Goal: Task Accomplishment & Management: Use online tool/utility

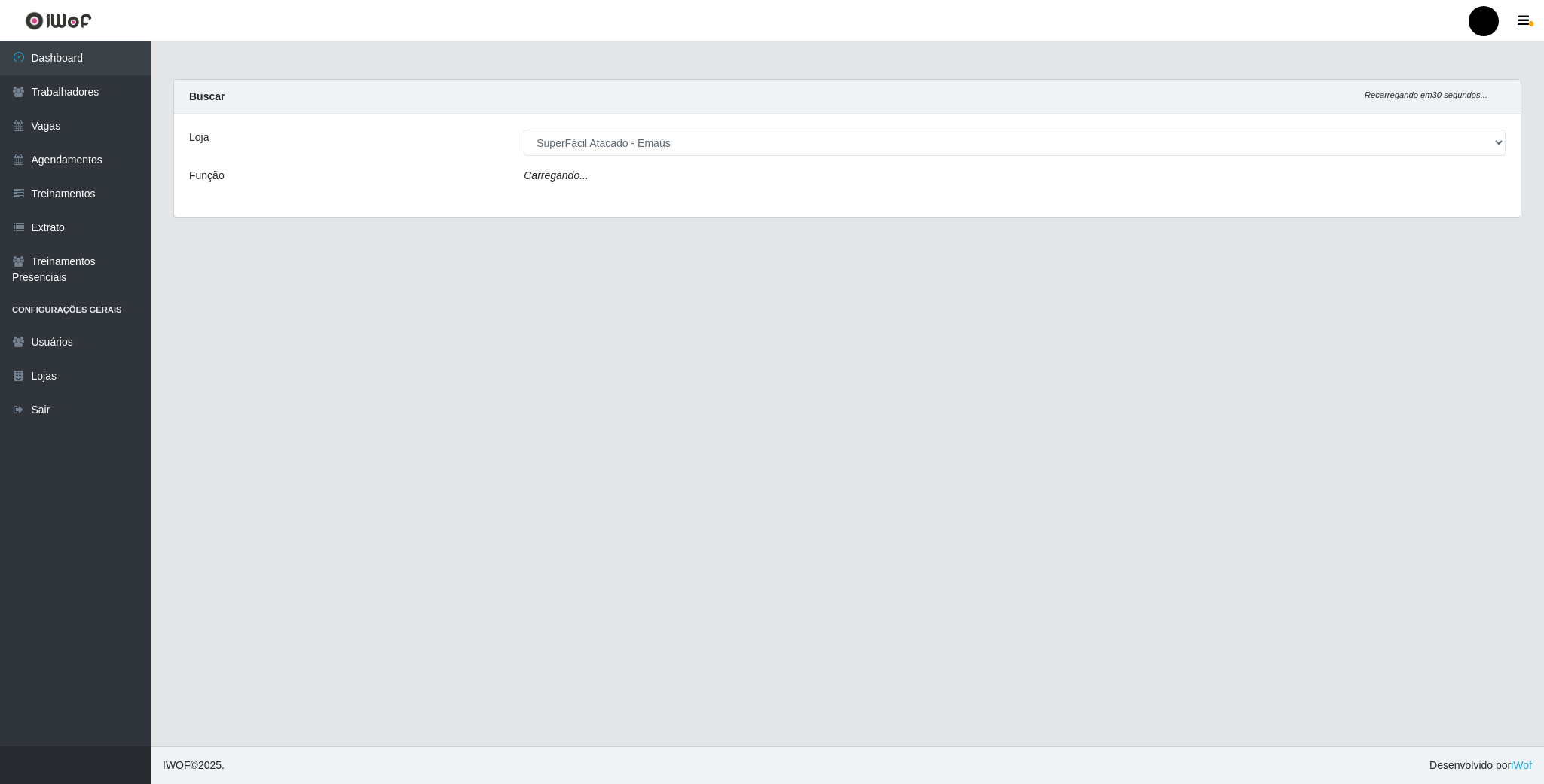
select select "407"
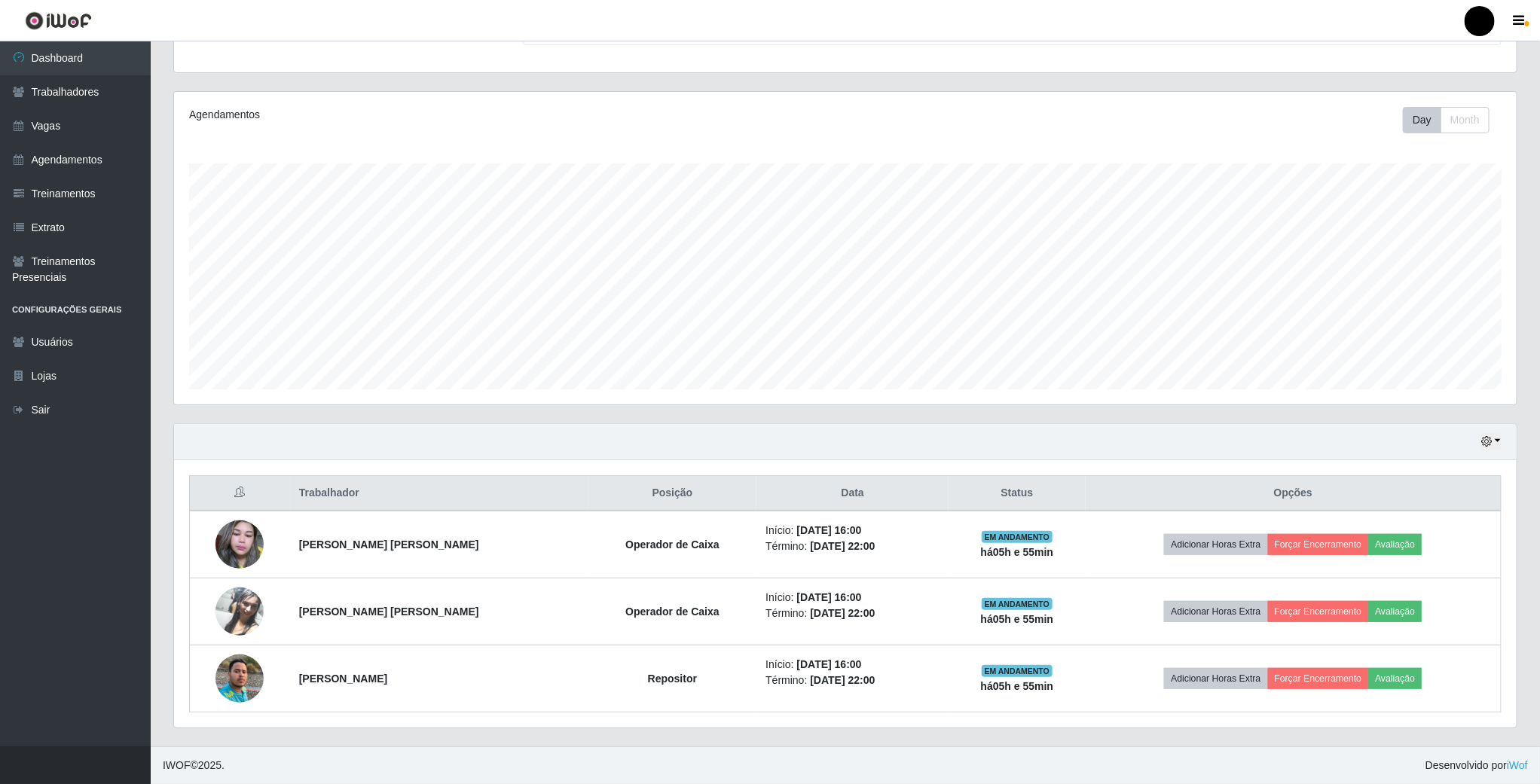
scroll to position [154, 0]
click at [1492, 437] on icon "button" at bounding box center [1487, 442] width 11 height 11
click at [1445, 560] on button "1 Semana" at bounding box center [1441, 564] width 119 height 32
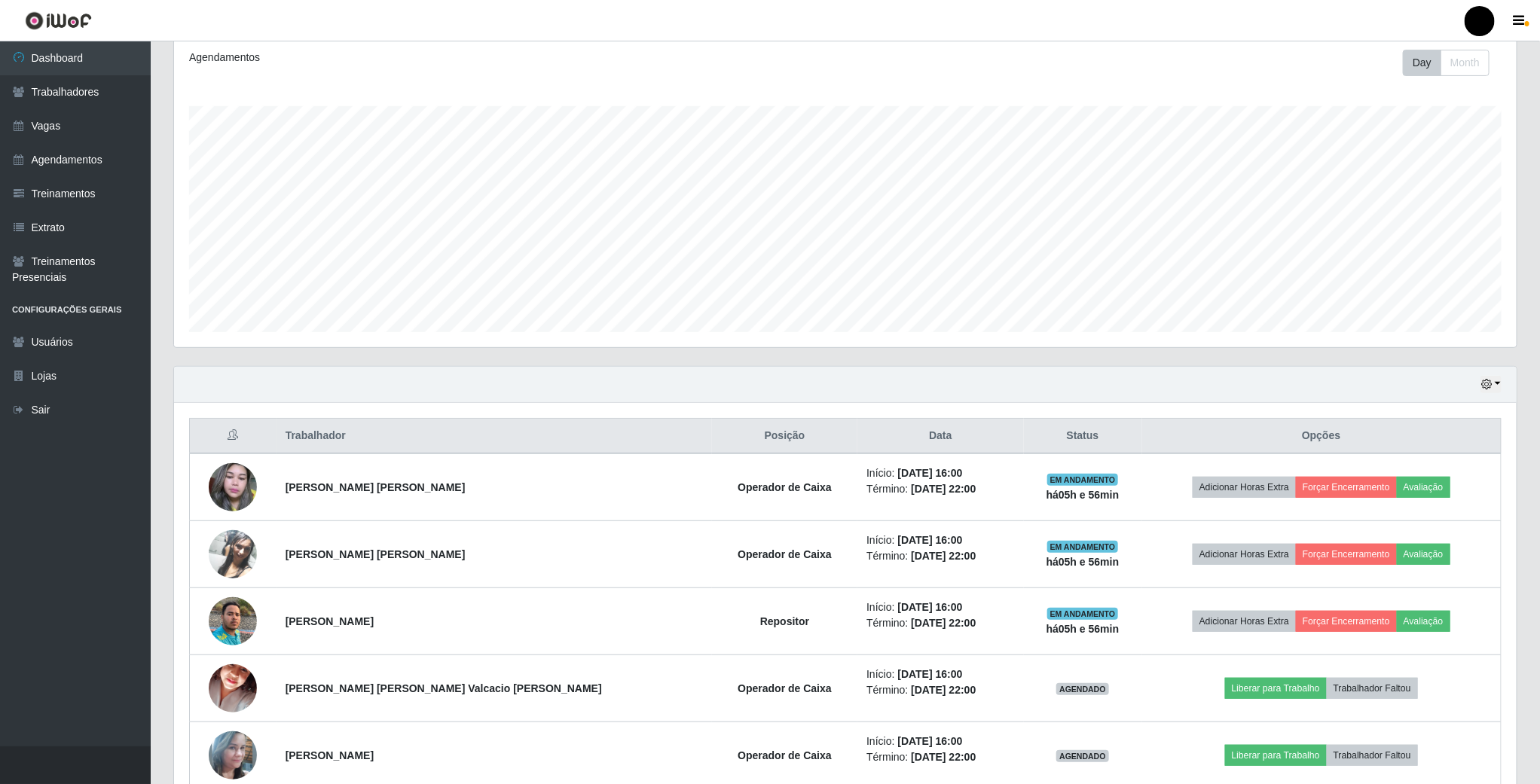
scroll to position [197, 0]
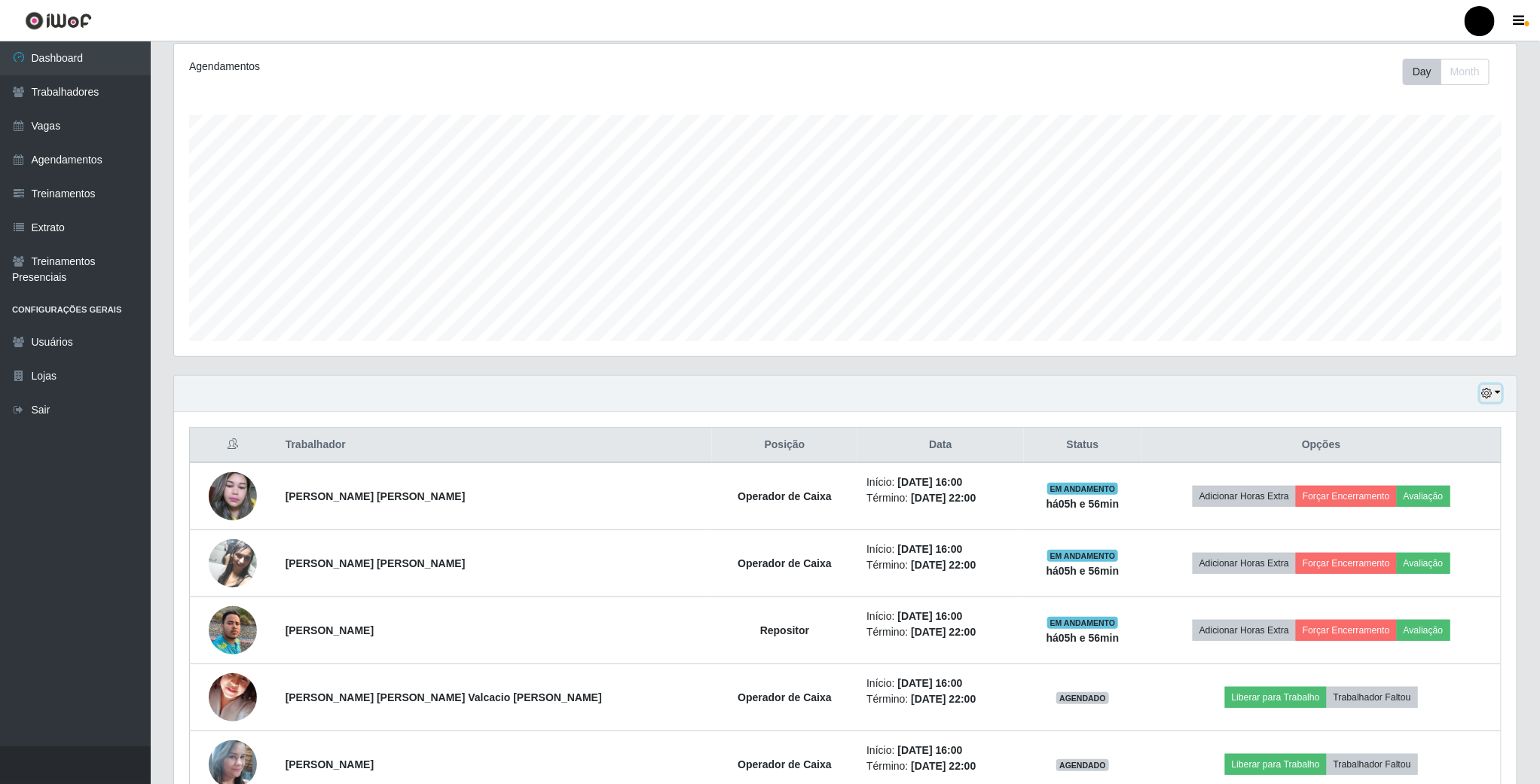
click at [1494, 402] on button "button" at bounding box center [1491, 393] width 21 height 17
click at [1469, 418] on button "Hoje" at bounding box center [1441, 421] width 119 height 32
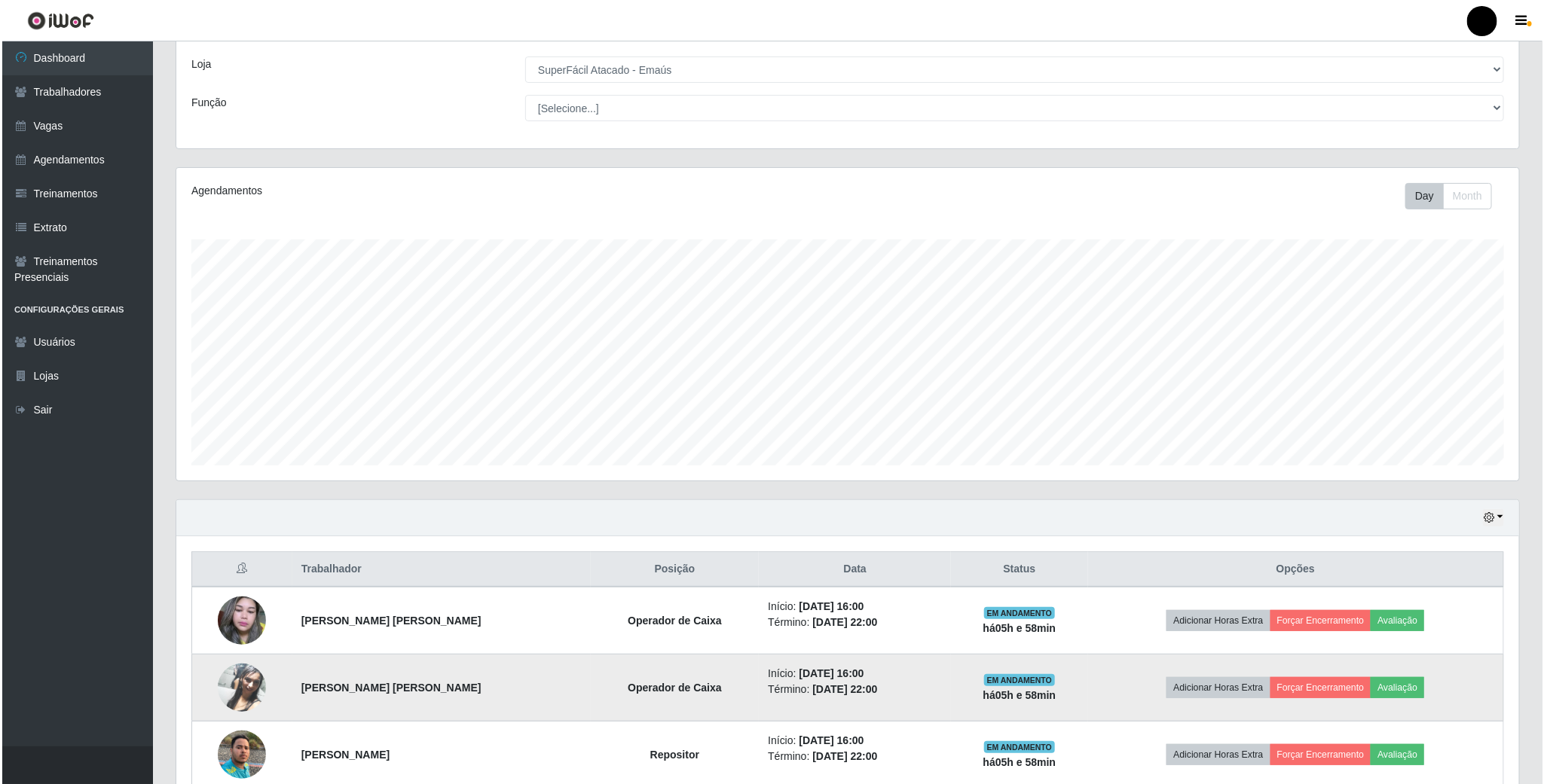
scroll to position [113, 0]
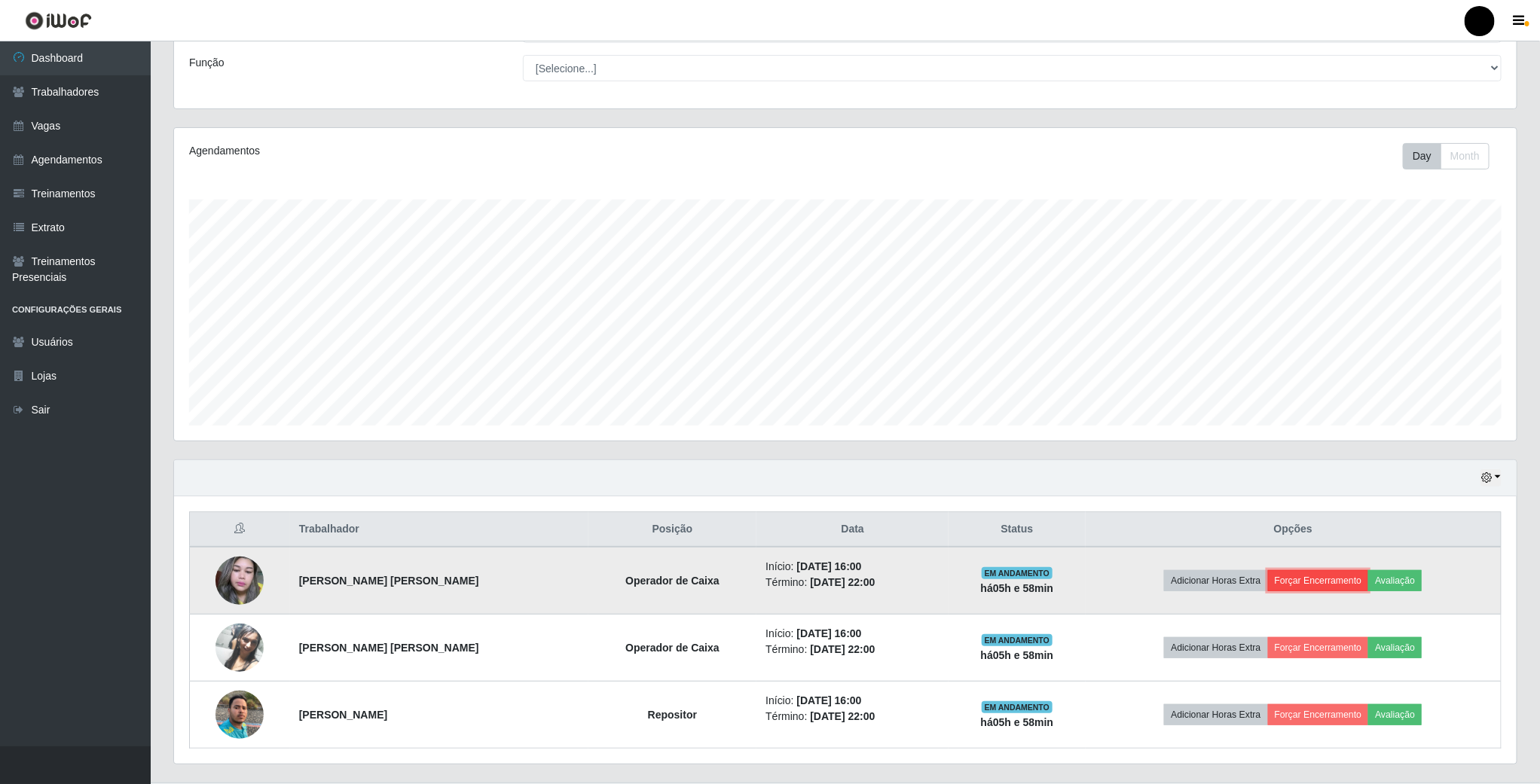
click at [1292, 583] on button "Forçar Encerramento" at bounding box center [1318, 580] width 101 height 21
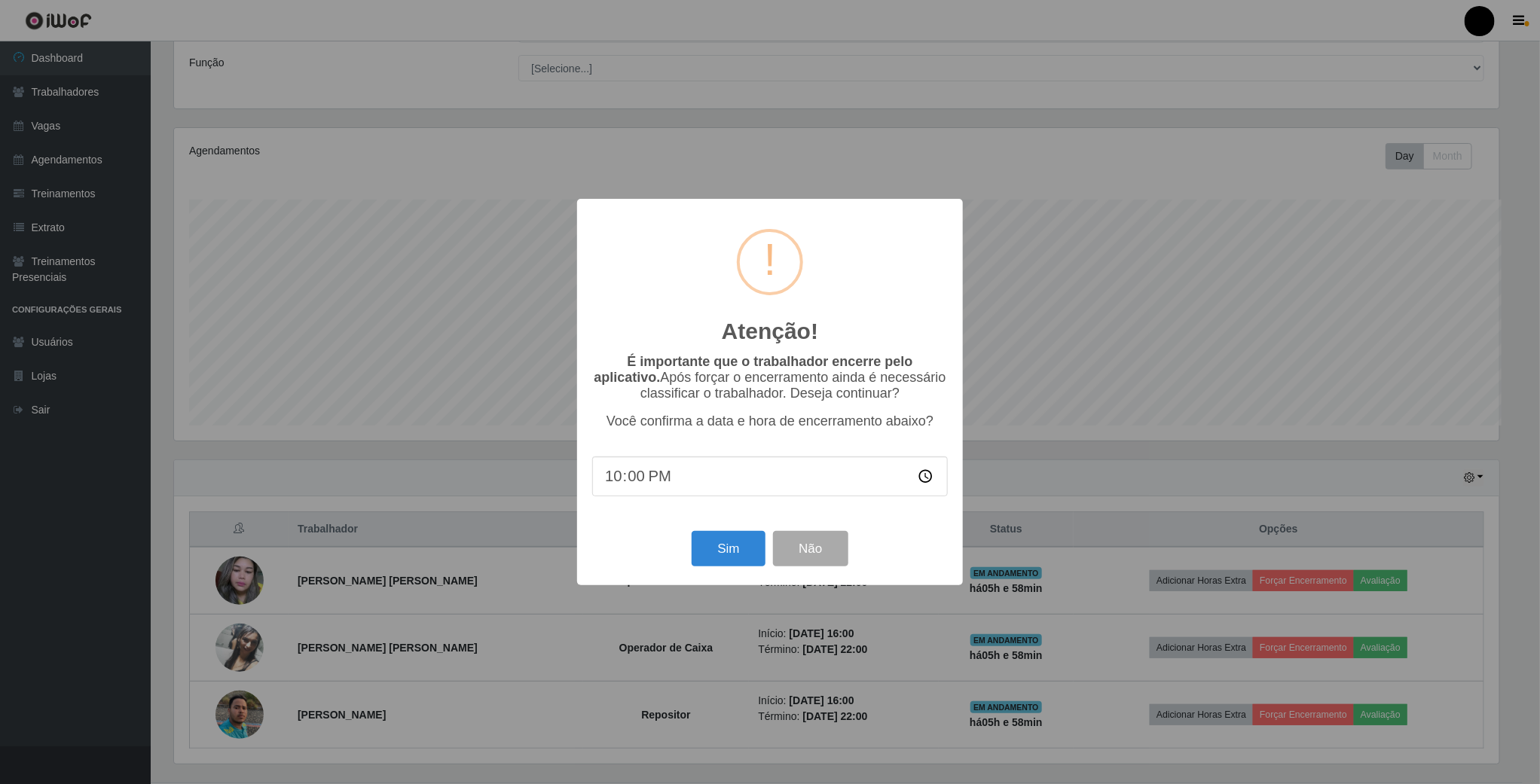
scroll to position [314, 1329]
click at [695, 564] on button "Sim" at bounding box center [730, 549] width 73 height 35
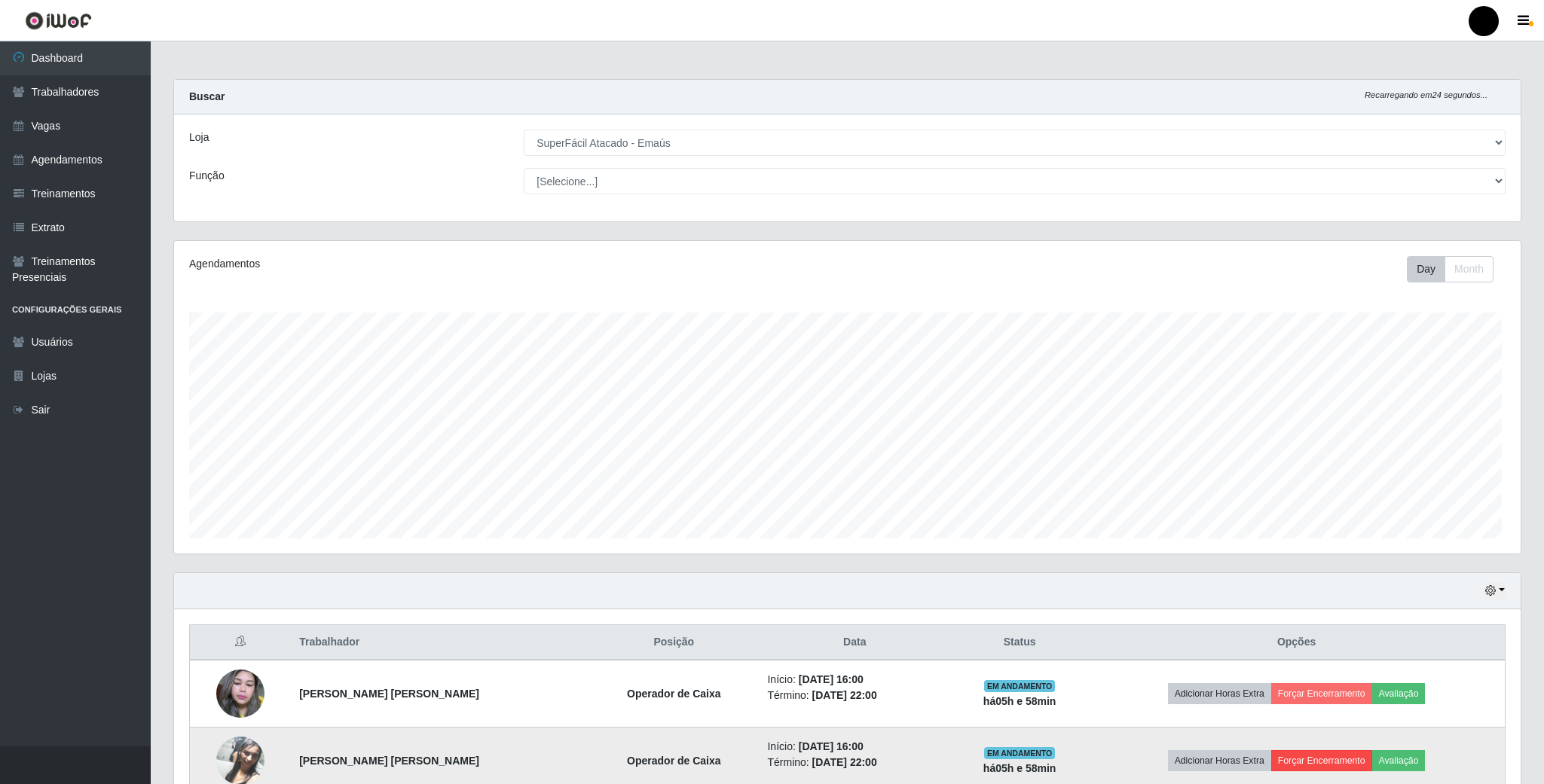
scroll to position [314, 1345]
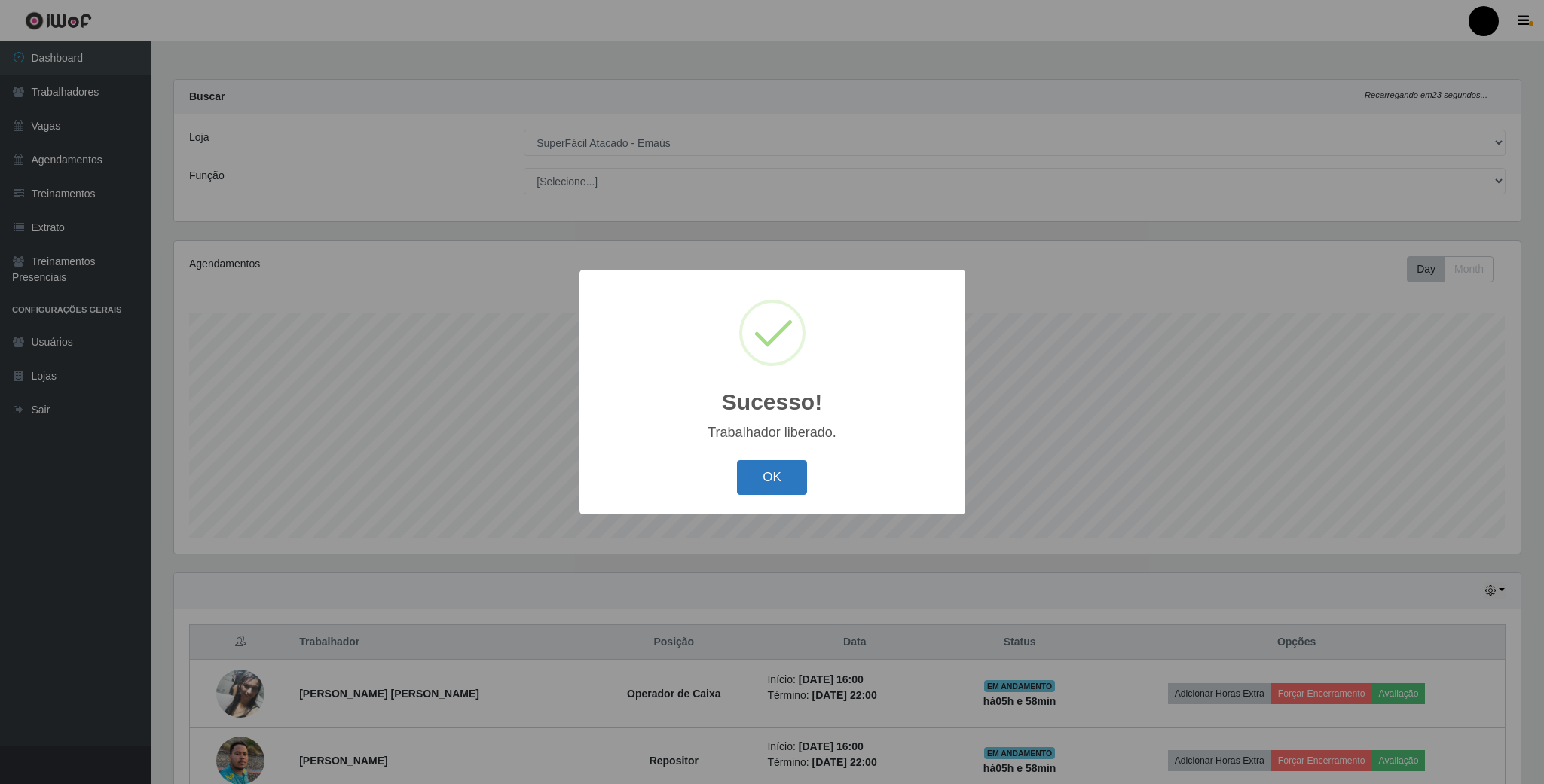
click at [775, 490] on button "OK" at bounding box center [772, 478] width 70 height 35
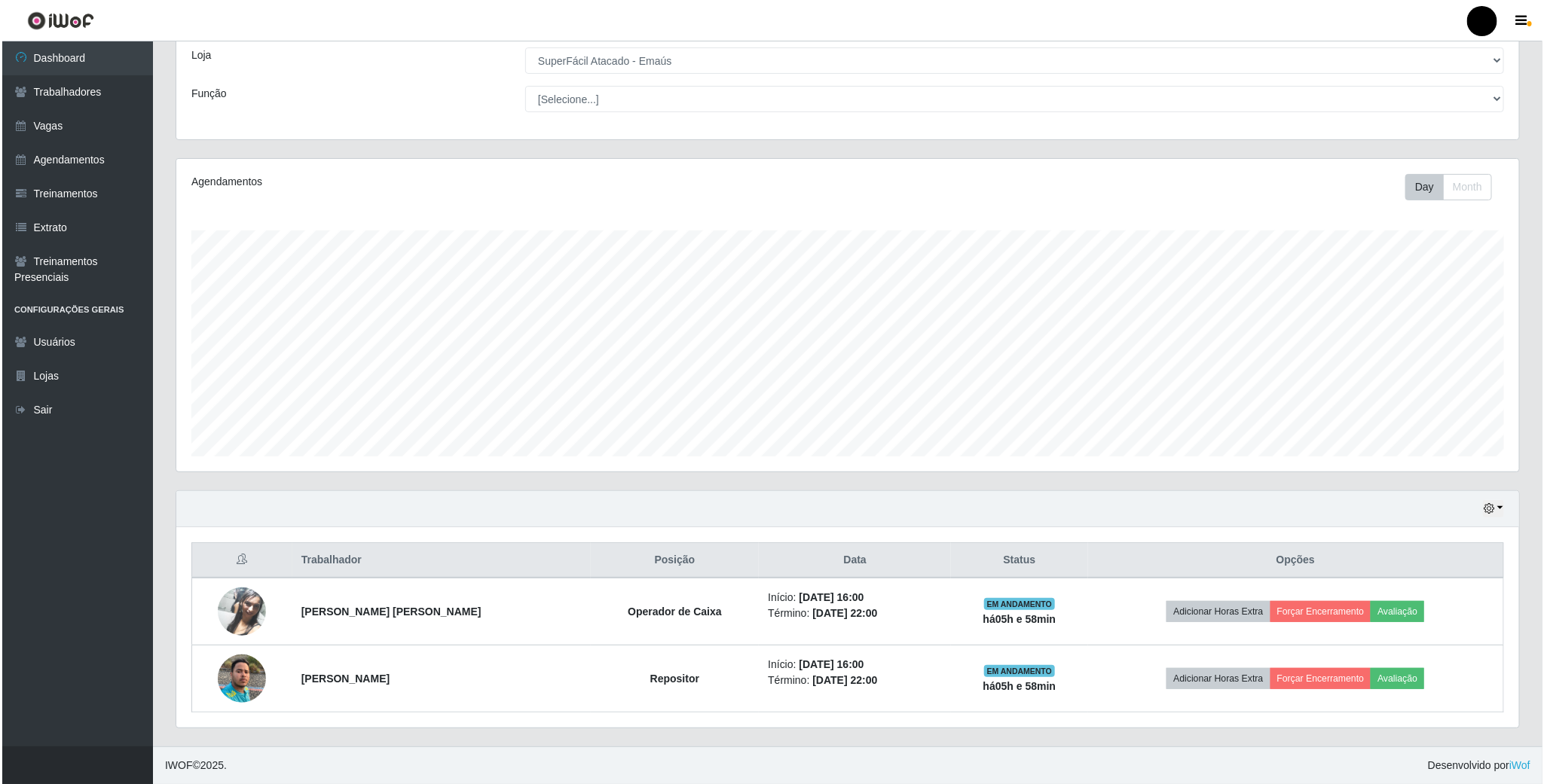
scroll to position [86, 0]
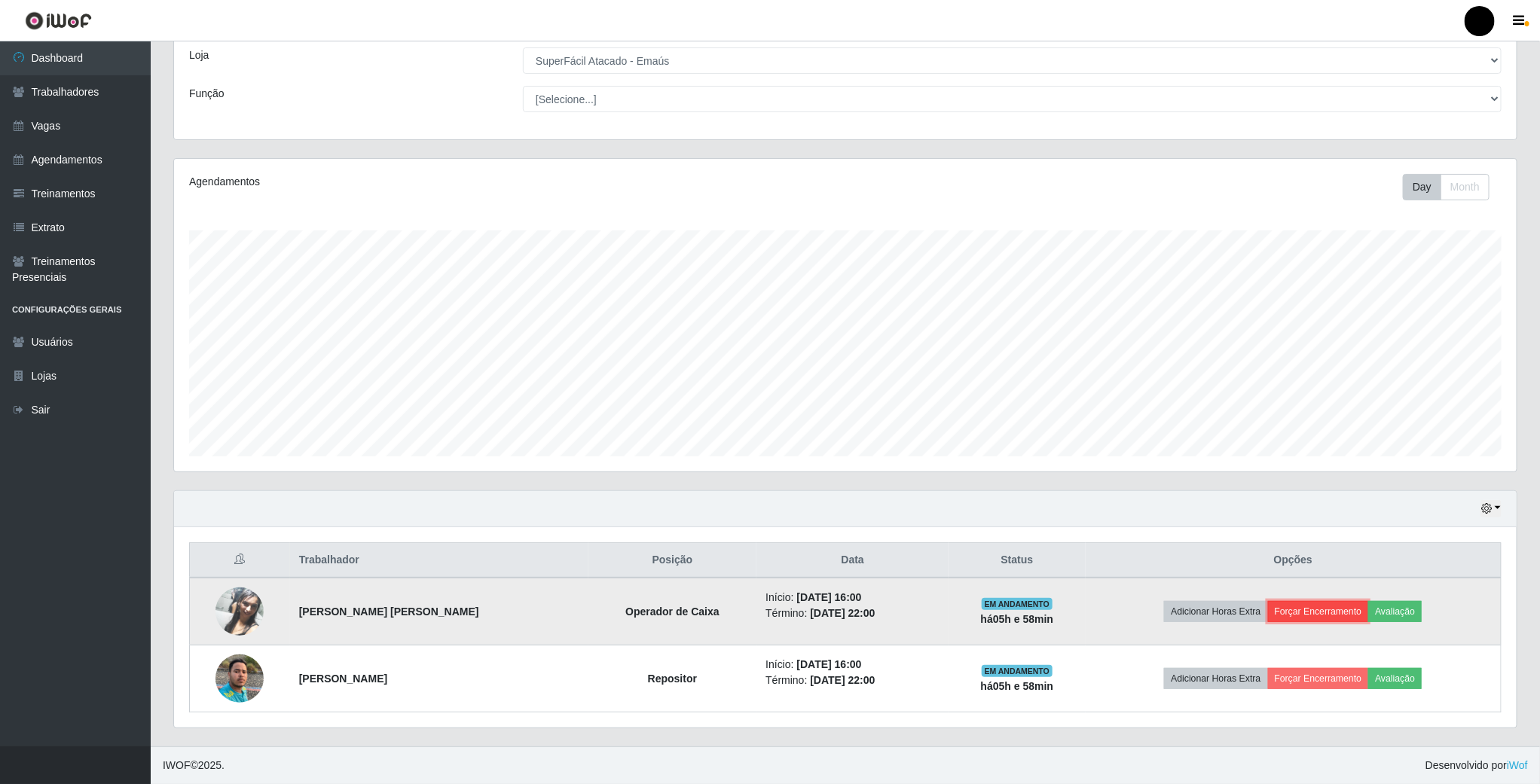
click at [1296, 615] on button "Forçar Encerramento" at bounding box center [1318, 611] width 101 height 21
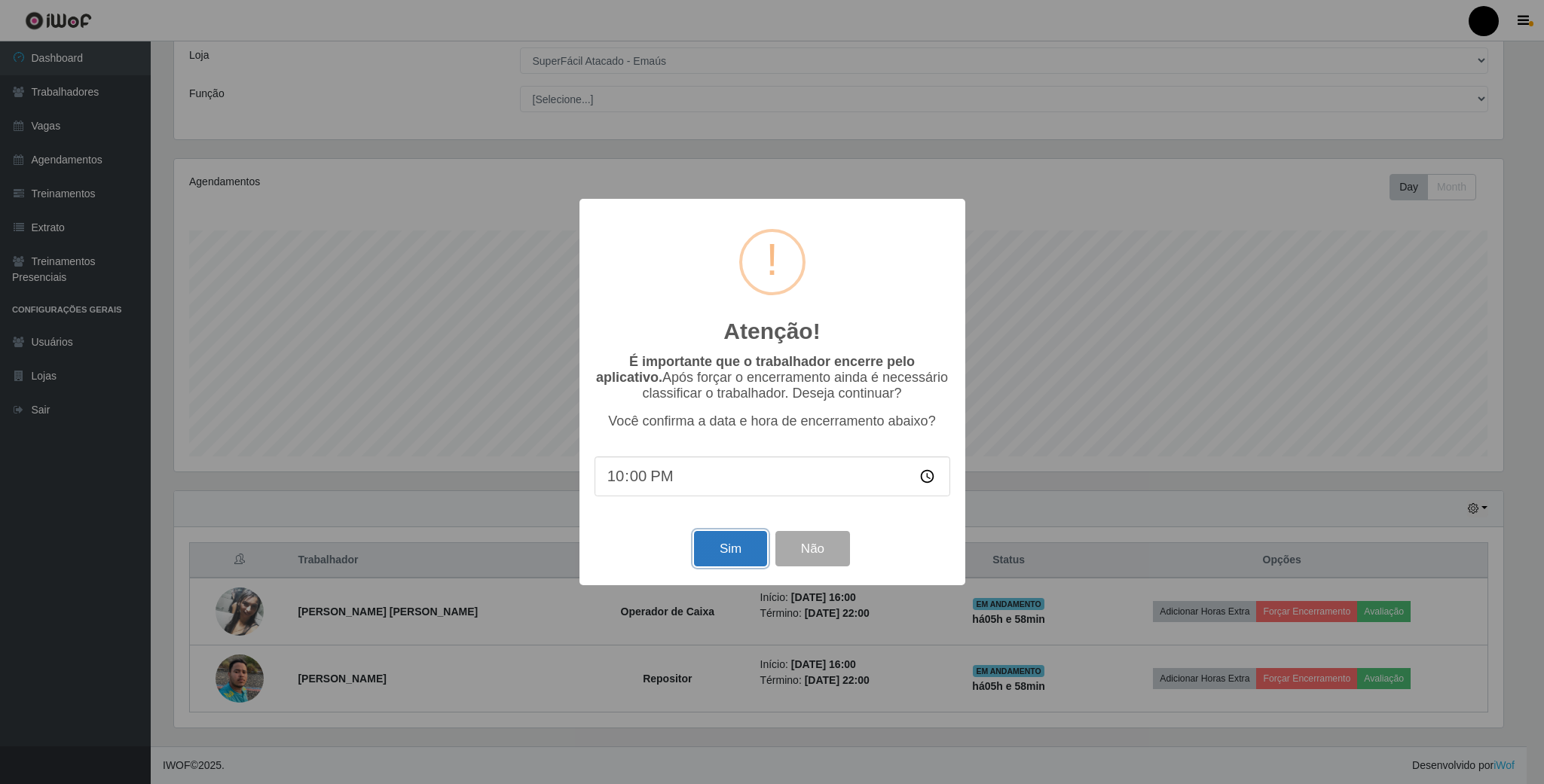
click at [708, 543] on button "Sim" at bounding box center [730, 549] width 73 height 35
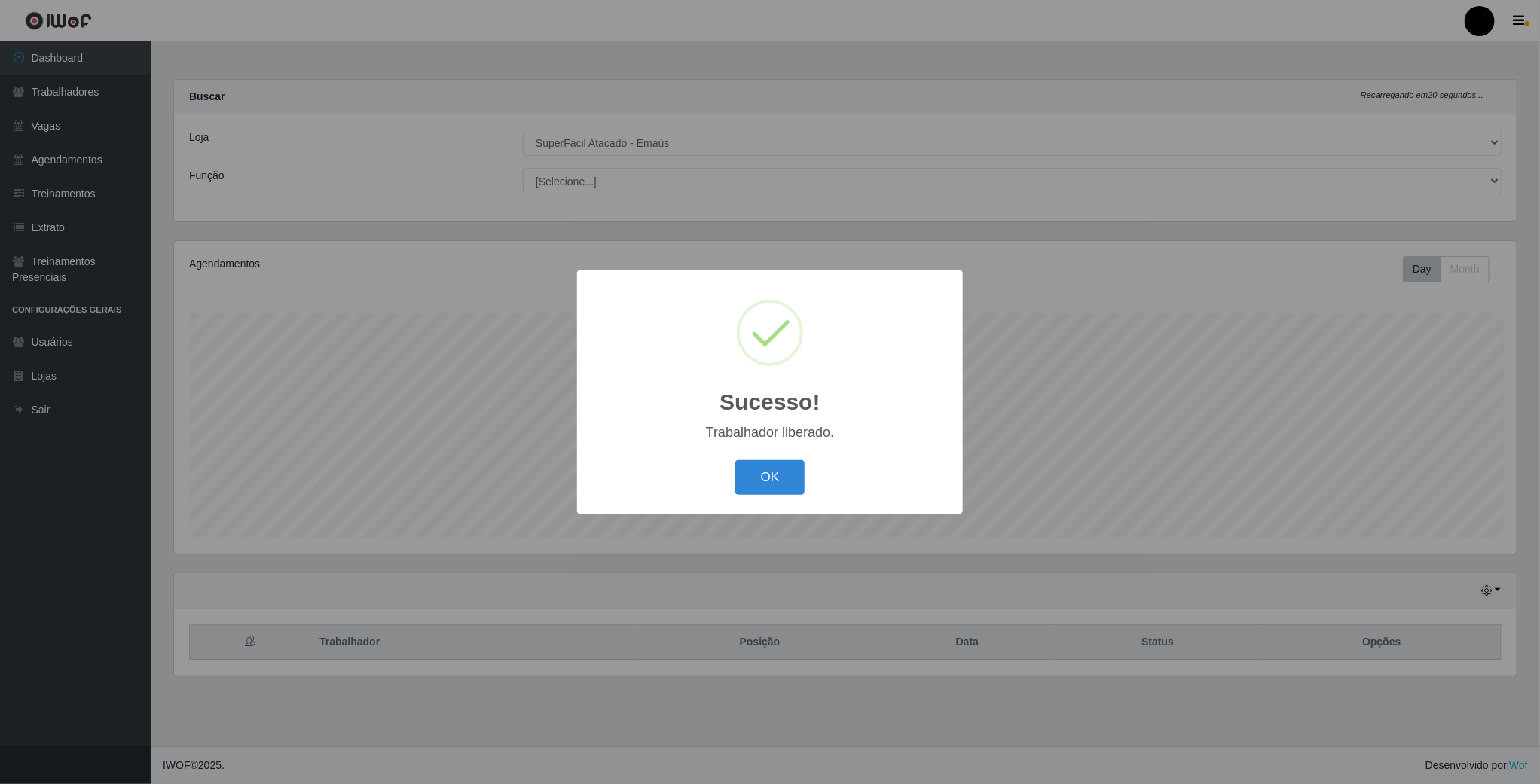
scroll to position [314, 1345]
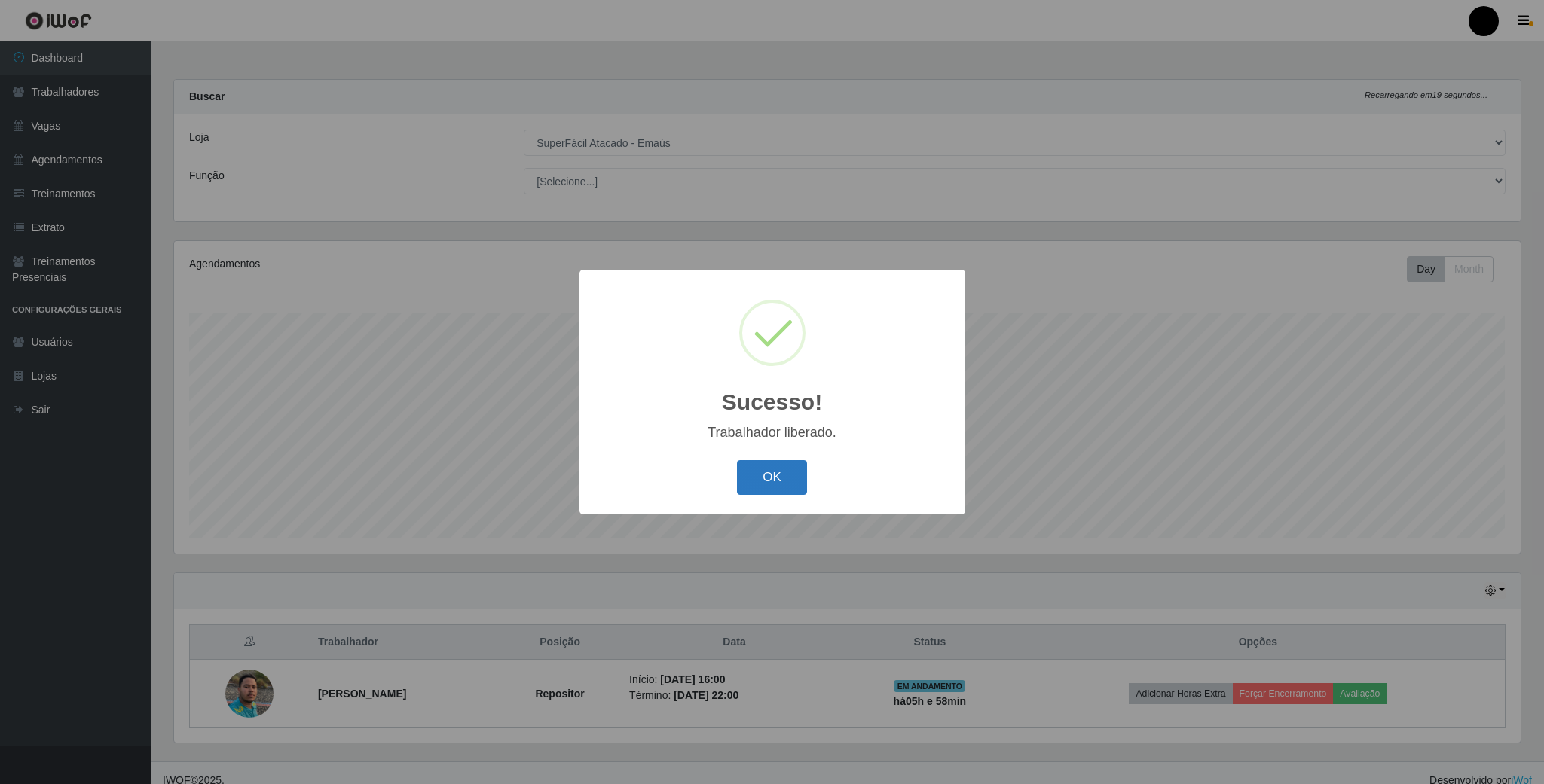
click at [753, 475] on button "OK" at bounding box center [772, 478] width 70 height 35
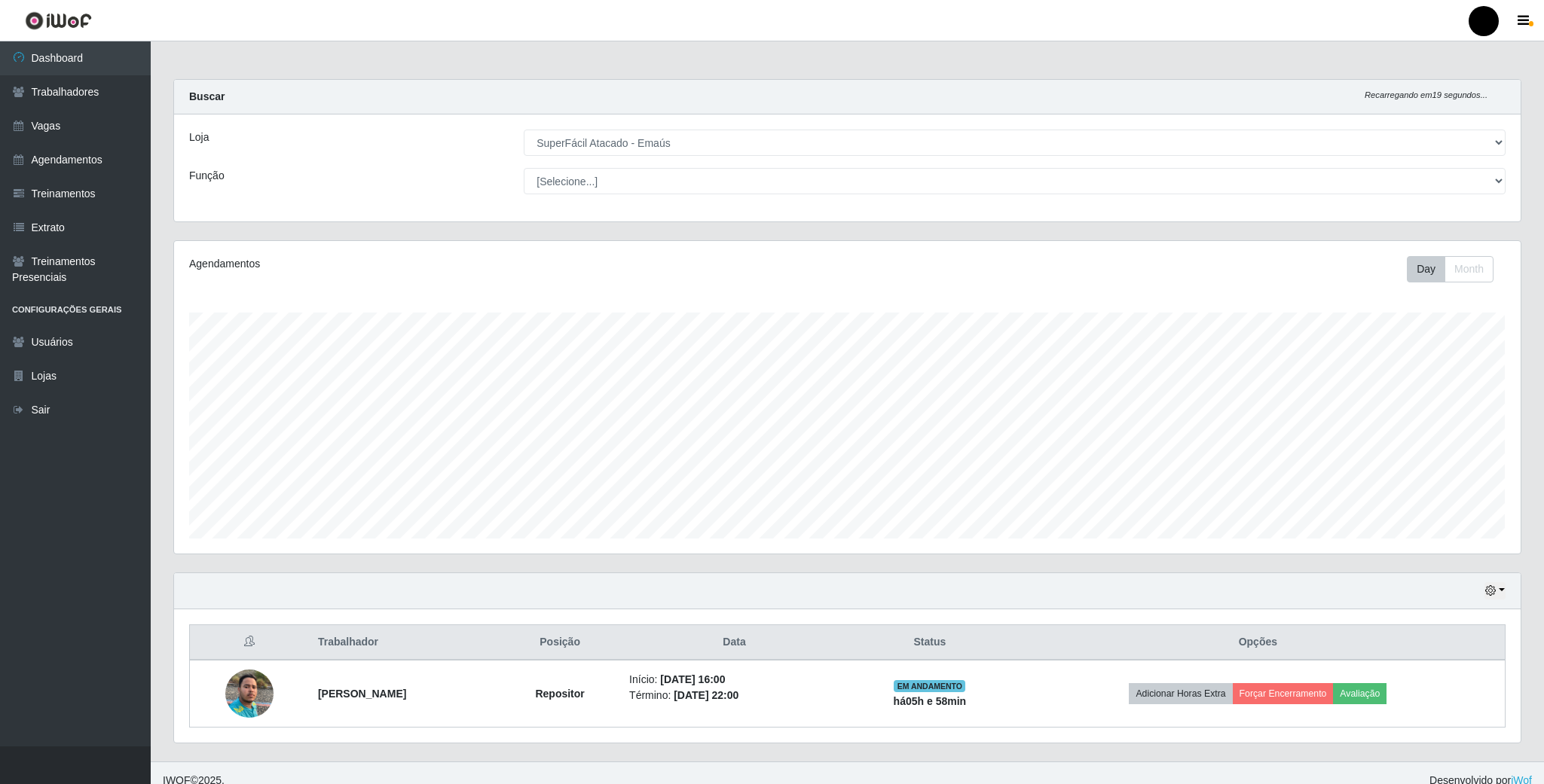
scroll to position [752889, 752185]
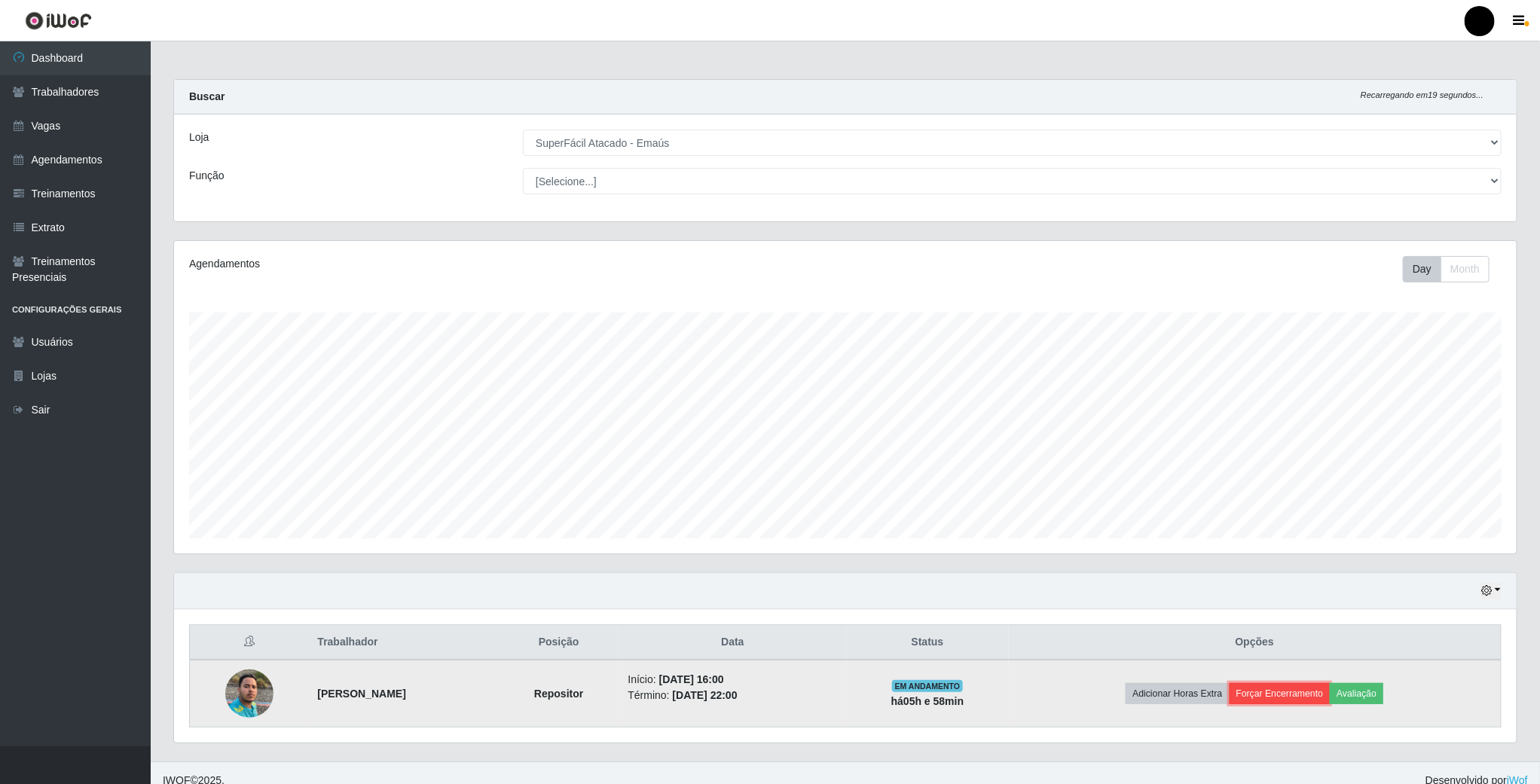
click at [1293, 690] on button "Forçar Encerramento" at bounding box center [1280, 693] width 101 height 21
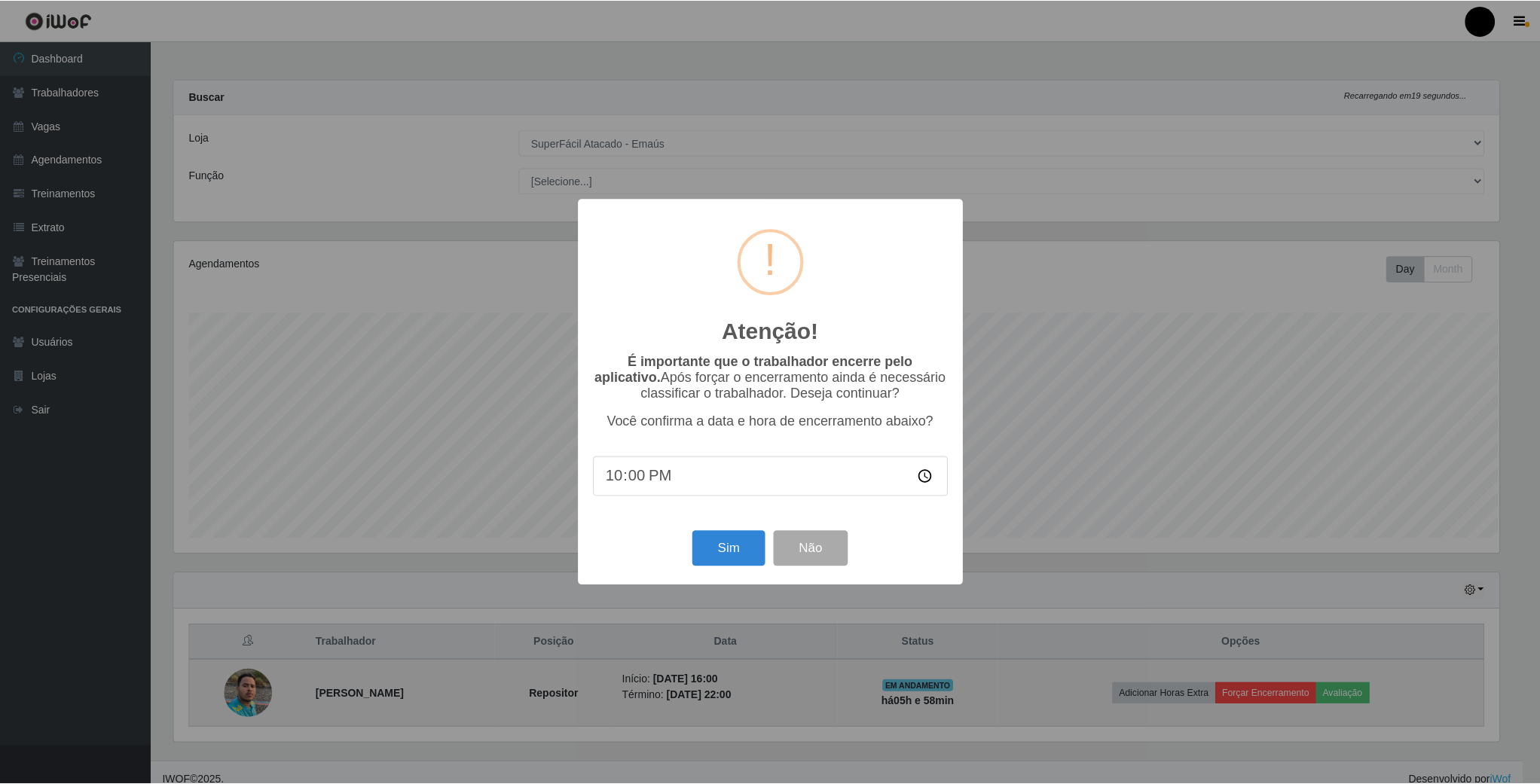
scroll to position [314, 1329]
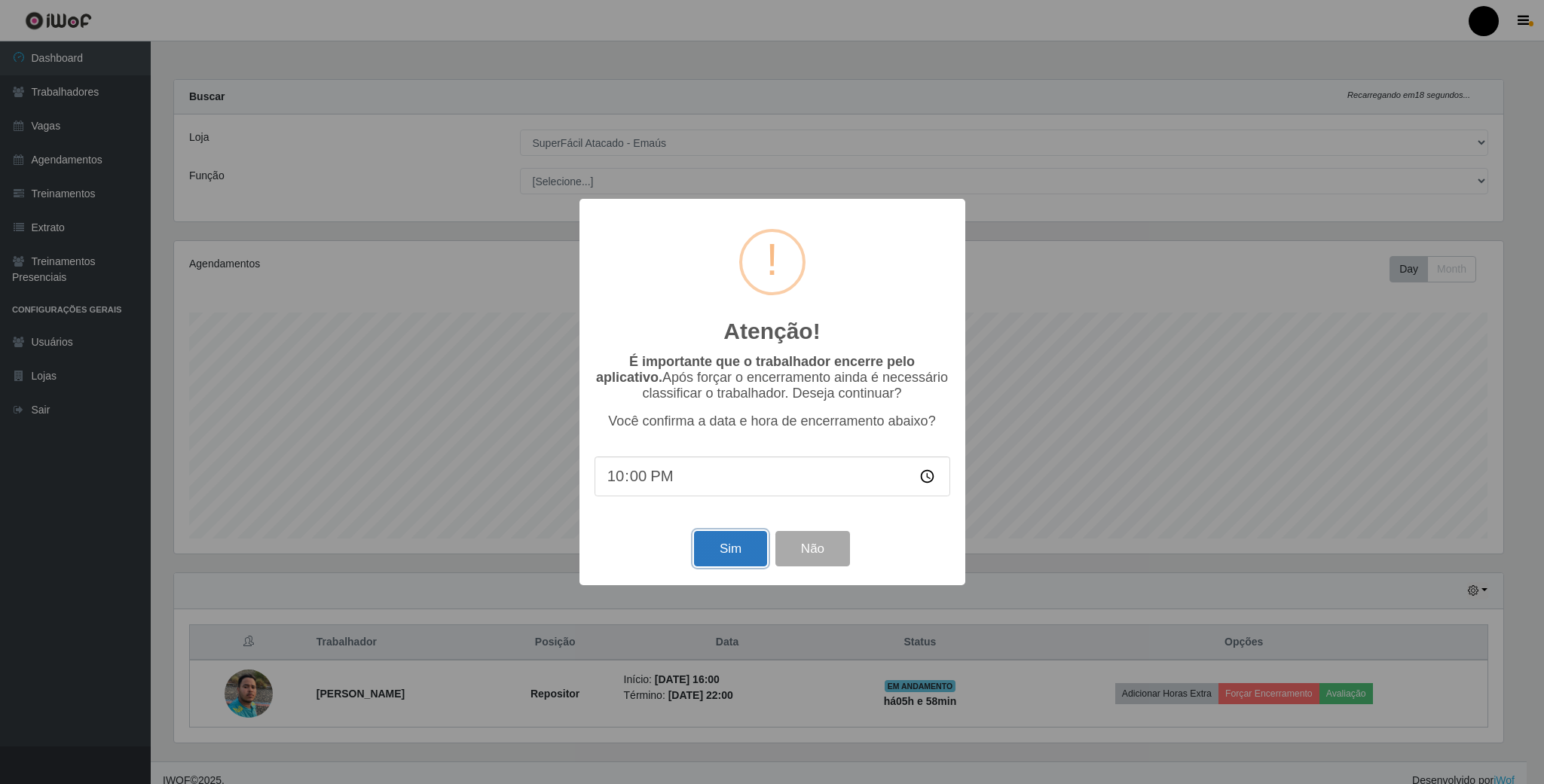
click at [751, 540] on button "Sim" at bounding box center [730, 549] width 73 height 35
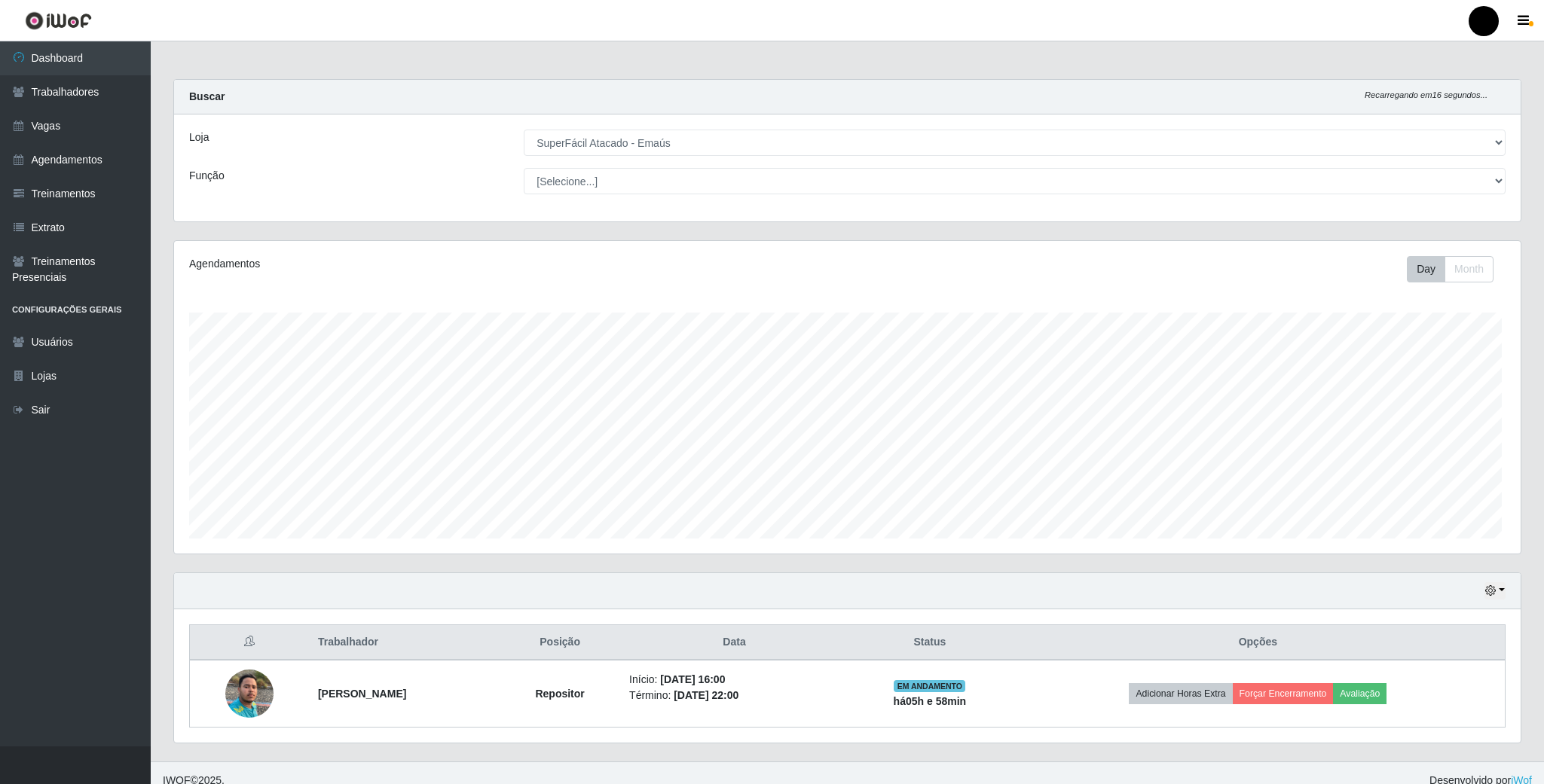
scroll to position [314, 1345]
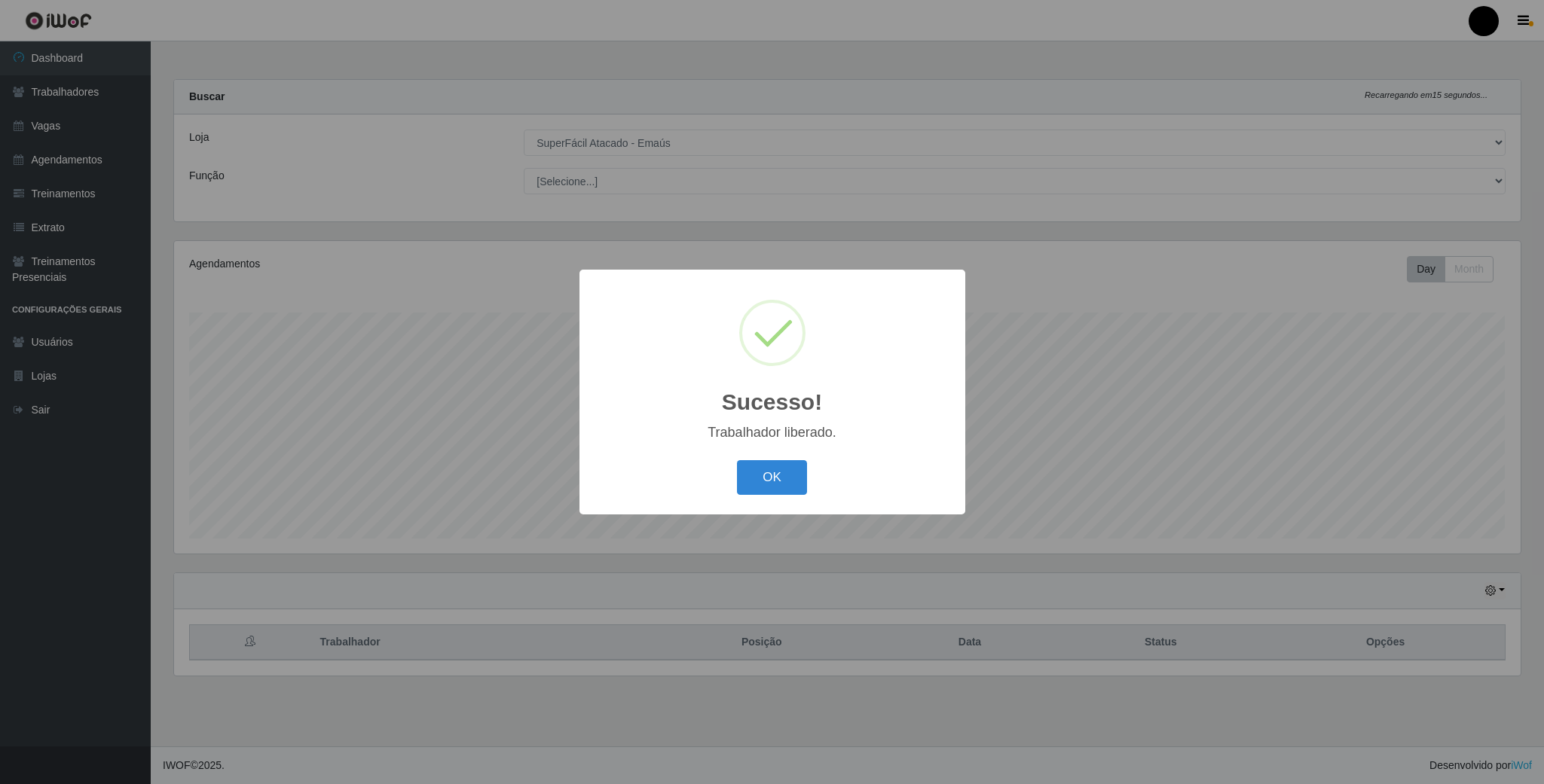
click at [748, 497] on div "OK Cancel" at bounding box center [772, 477] width 356 height 43
click at [742, 456] on div "OK Cancel" at bounding box center [772, 477] width 356 height 43
click at [758, 475] on button "OK" at bounding box center [772, 478] width 70 height 35
